Goal: Communication & Community: Answer question/provide support

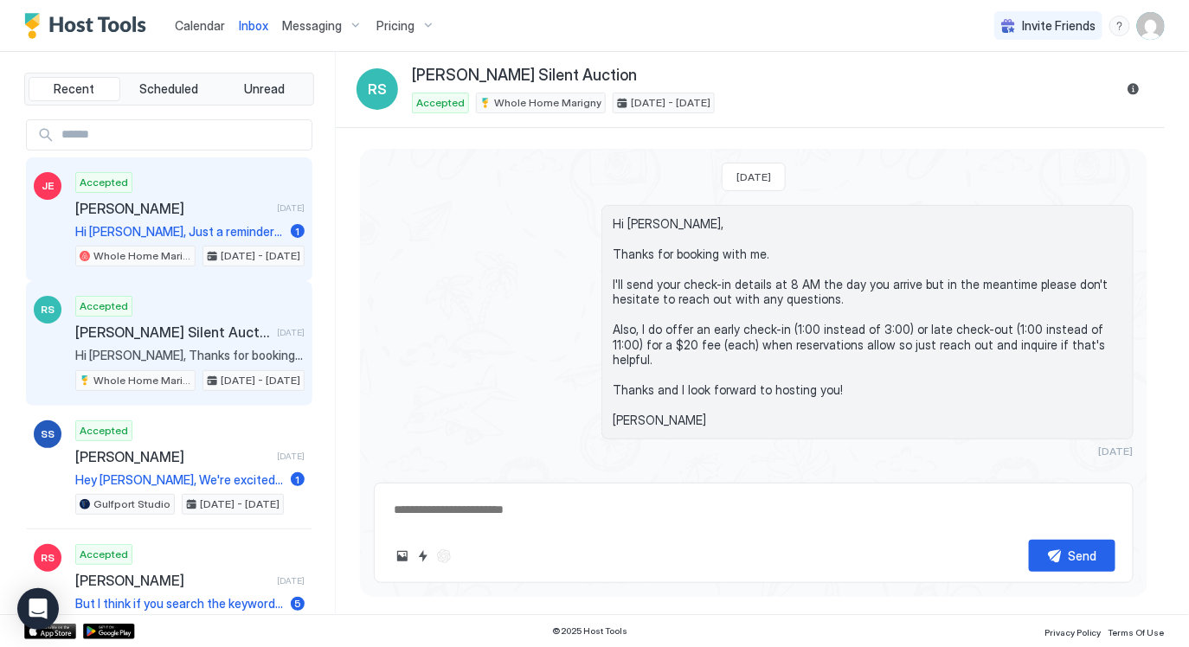
click at [174, 193] on div "Accepted [PERSON_NAME] [DATE] Hi [PERSON_NAME], Just a reminder that check-out …" at bounding box center [189, 219] width 229 height 95
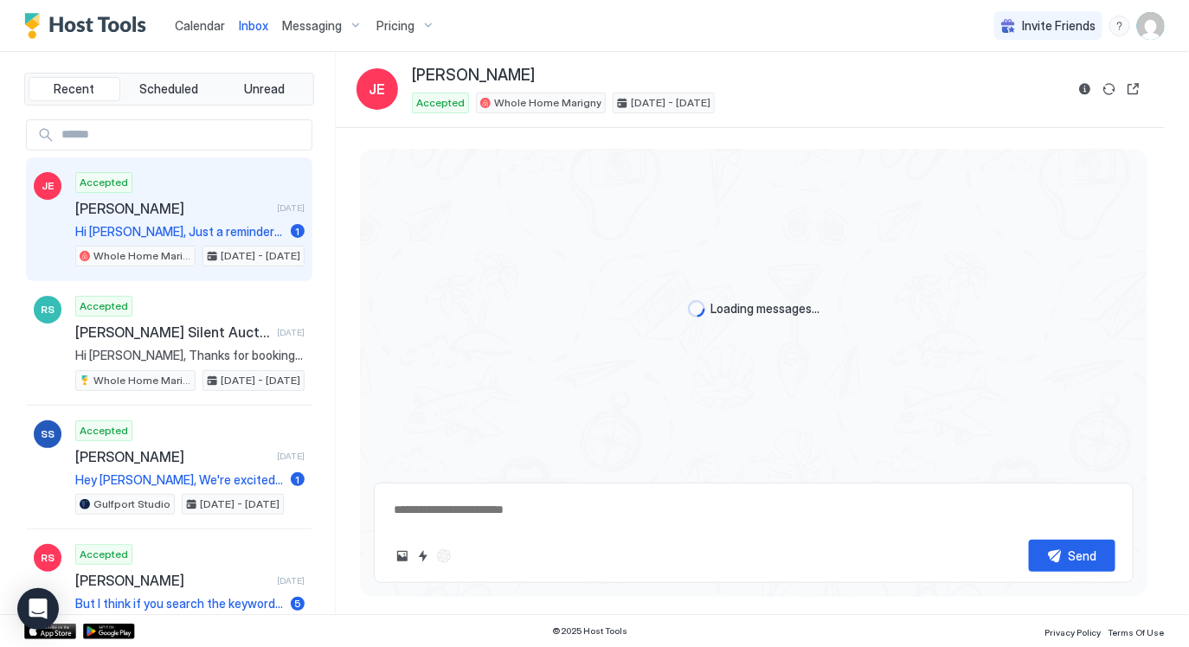
type textarea "*"
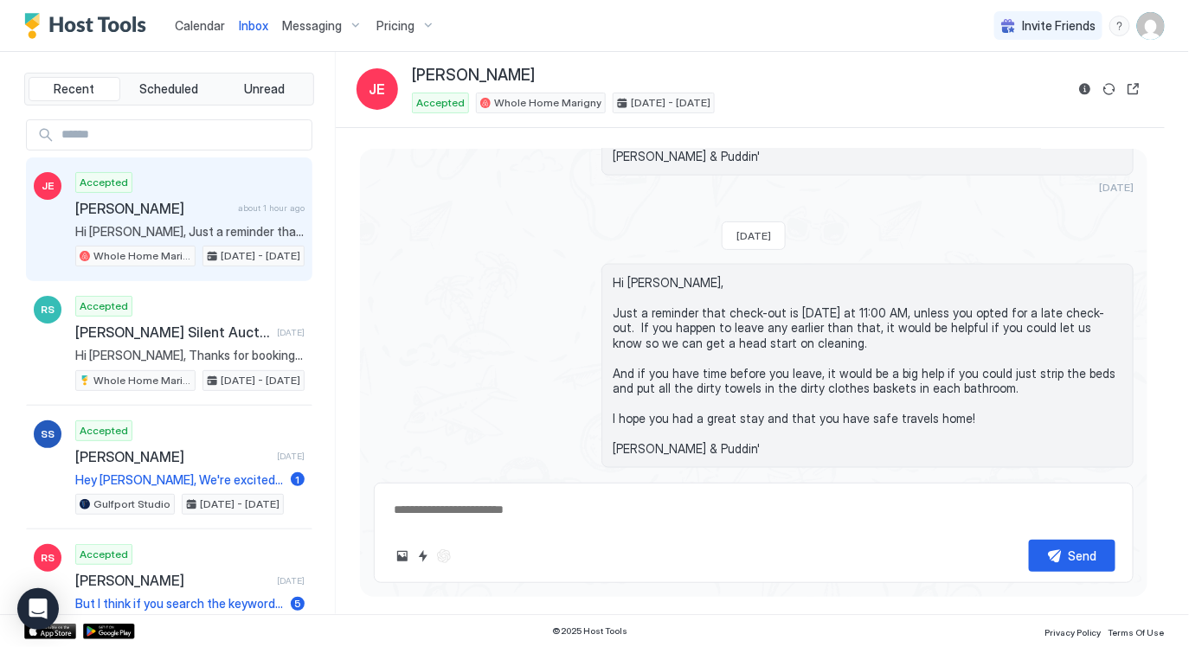
click at [190, 14] on div "Calendar" at bounding box center [200, 26] width 64 height 32
click at [194, 20] on span "Calendar" at bounding box center [200, 25] width 50 height 15
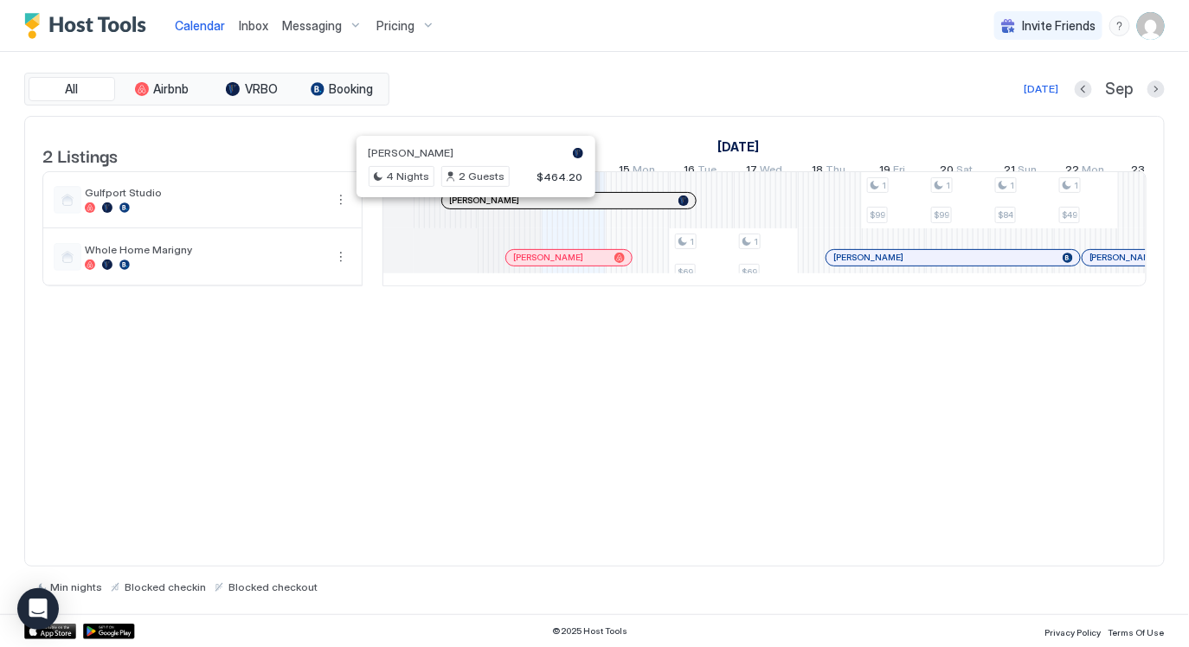
click at [468, 208] on div at bounding box center [469, 201] width 14 height 14
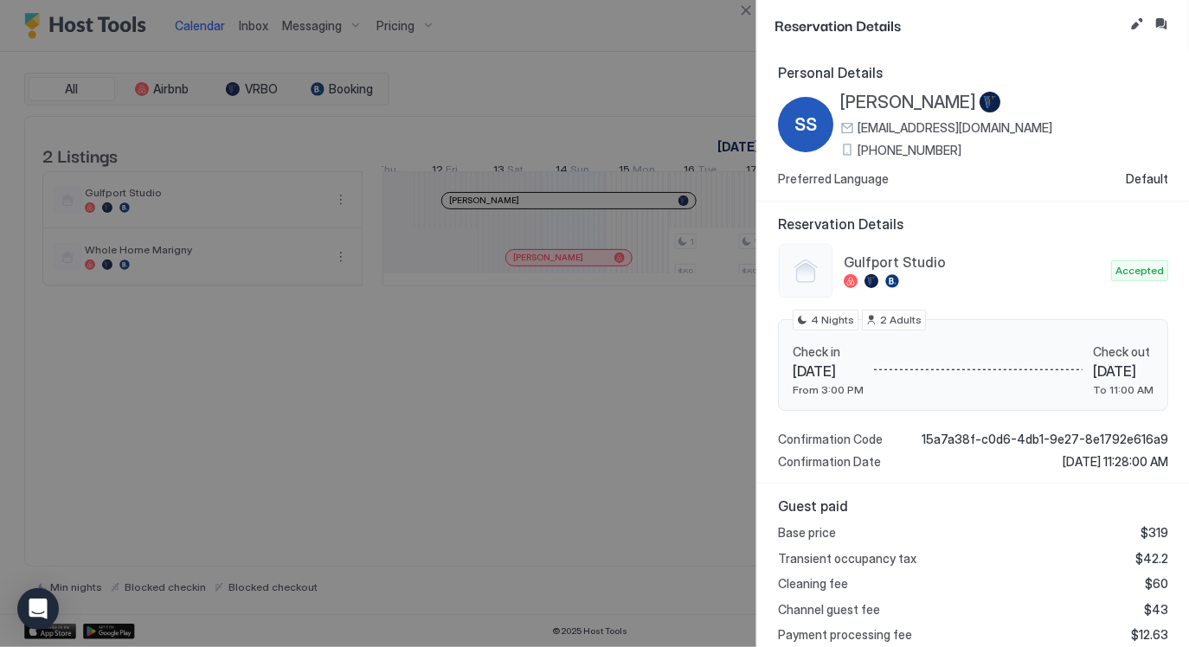
scroll to position [186, 0]
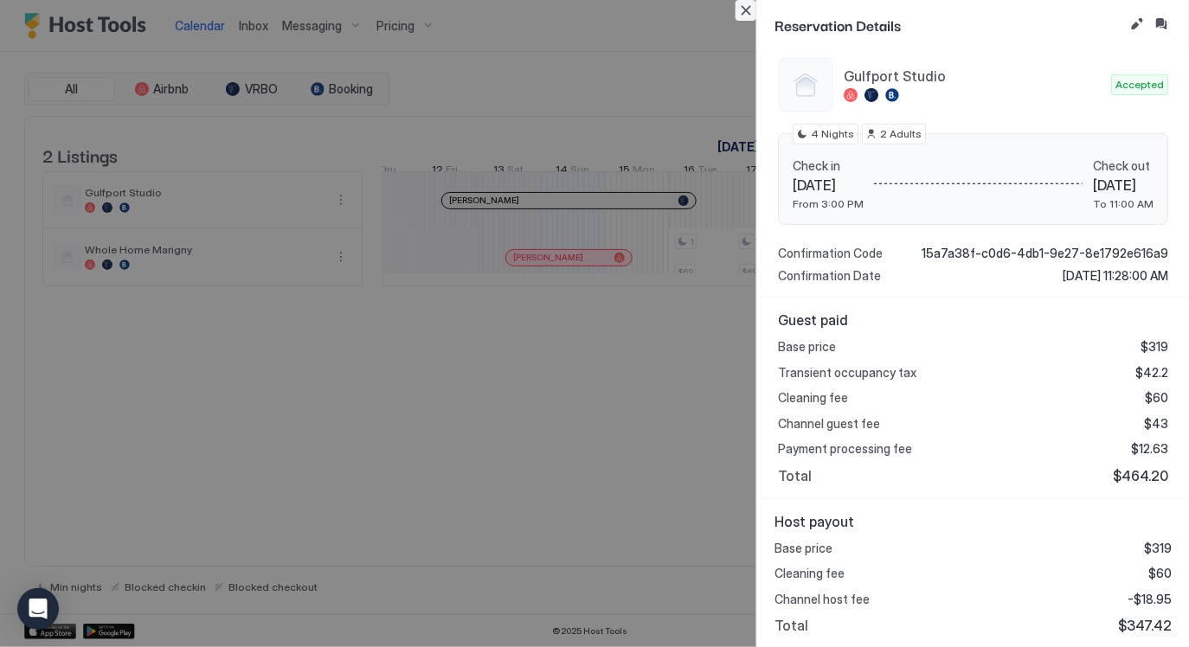
click at [740, 4] on button "Close" at bounding box center [745, 10] width 21 height 21
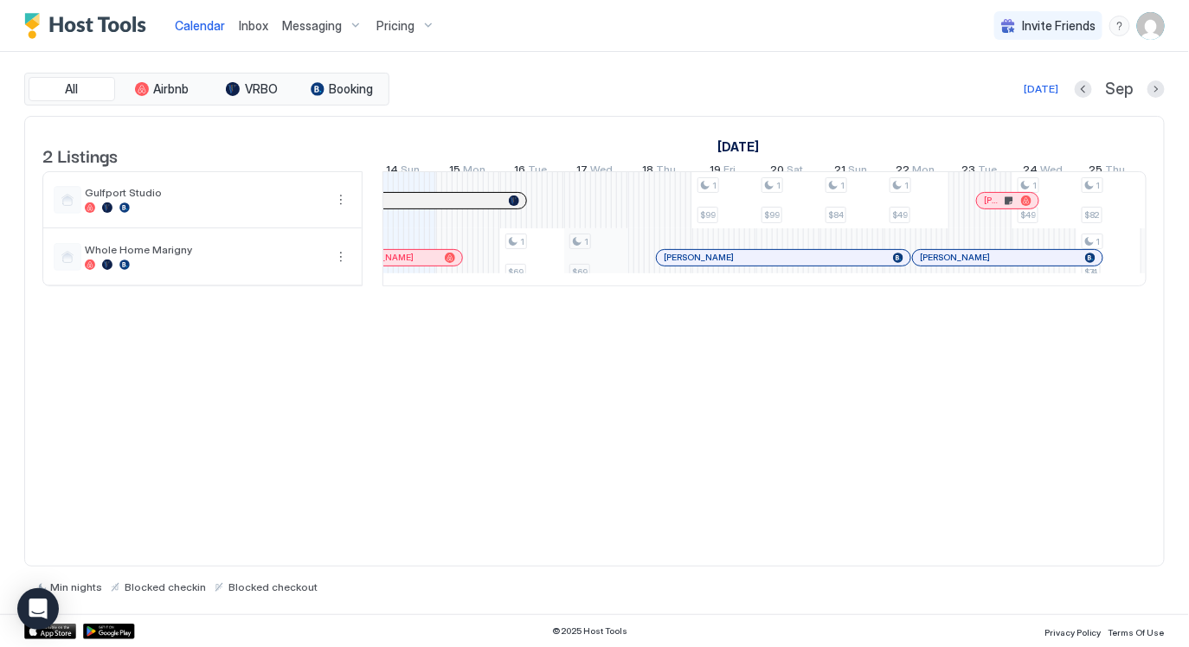
scroll to position [0, 978]
